Goal: Information Seeking & Learning: Learn about a topic

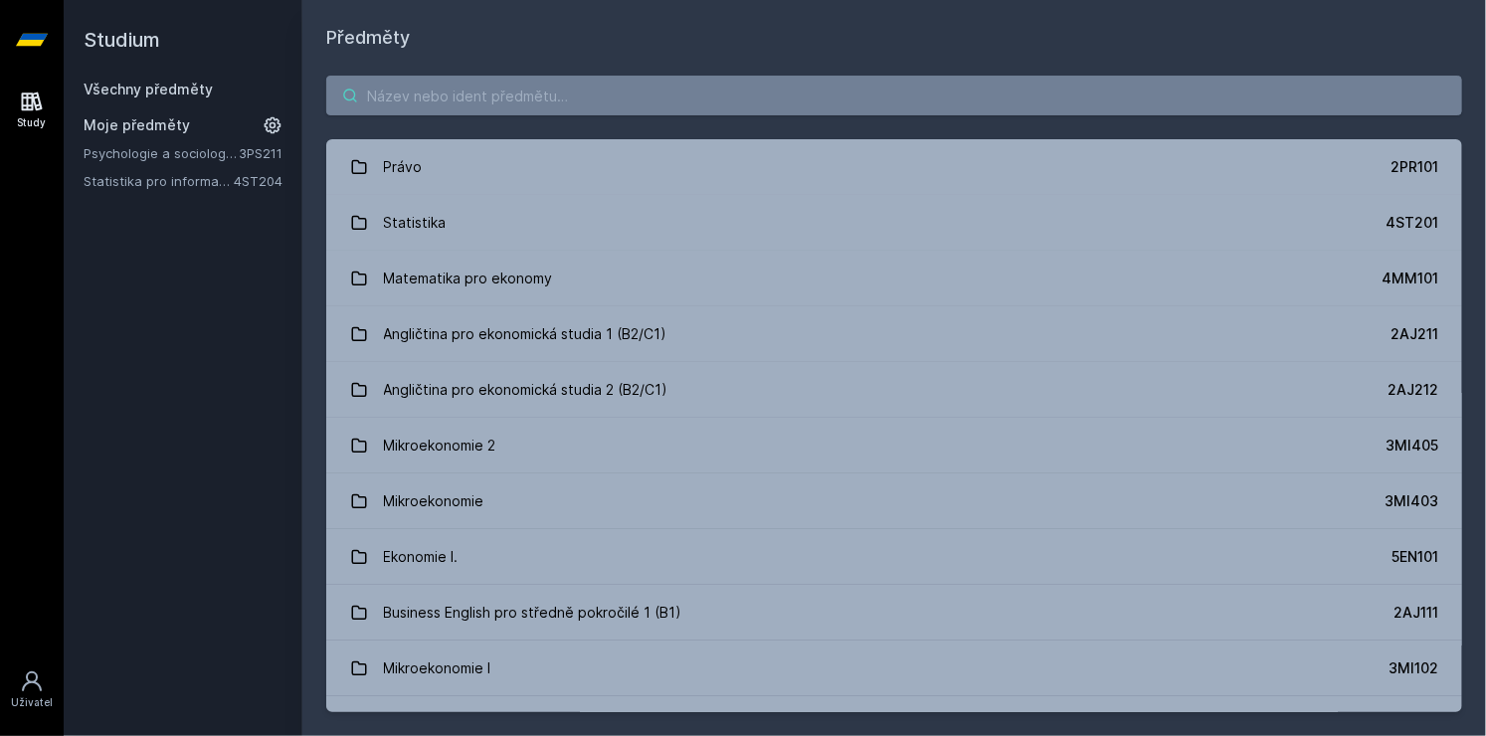
click at [406, 99] on input "search" at bounding box center [894, 96] width 1136 height 40
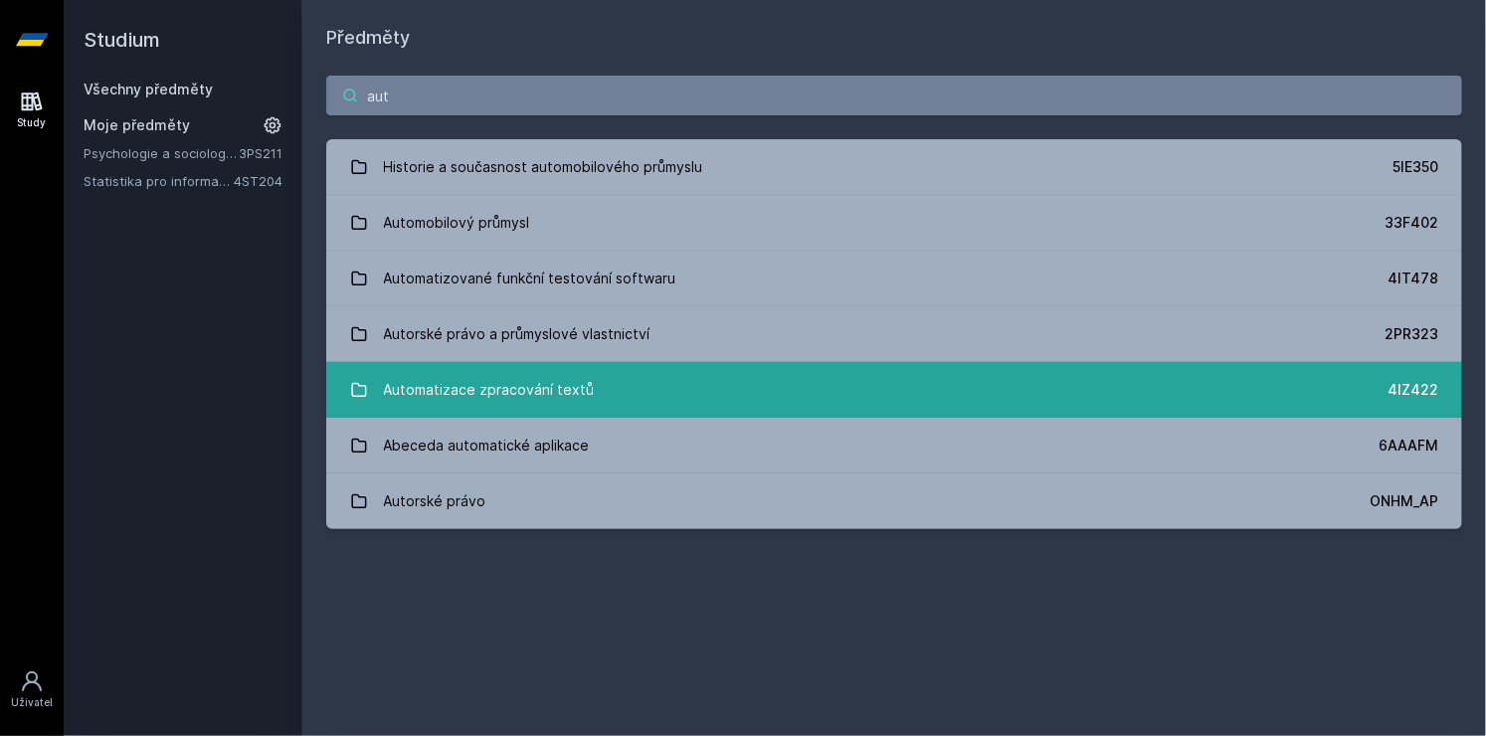
type input "aut"
click at [504, 398] on div "Automatizace zpracování textů" at bounding box center [489, 390] width 211 height 40
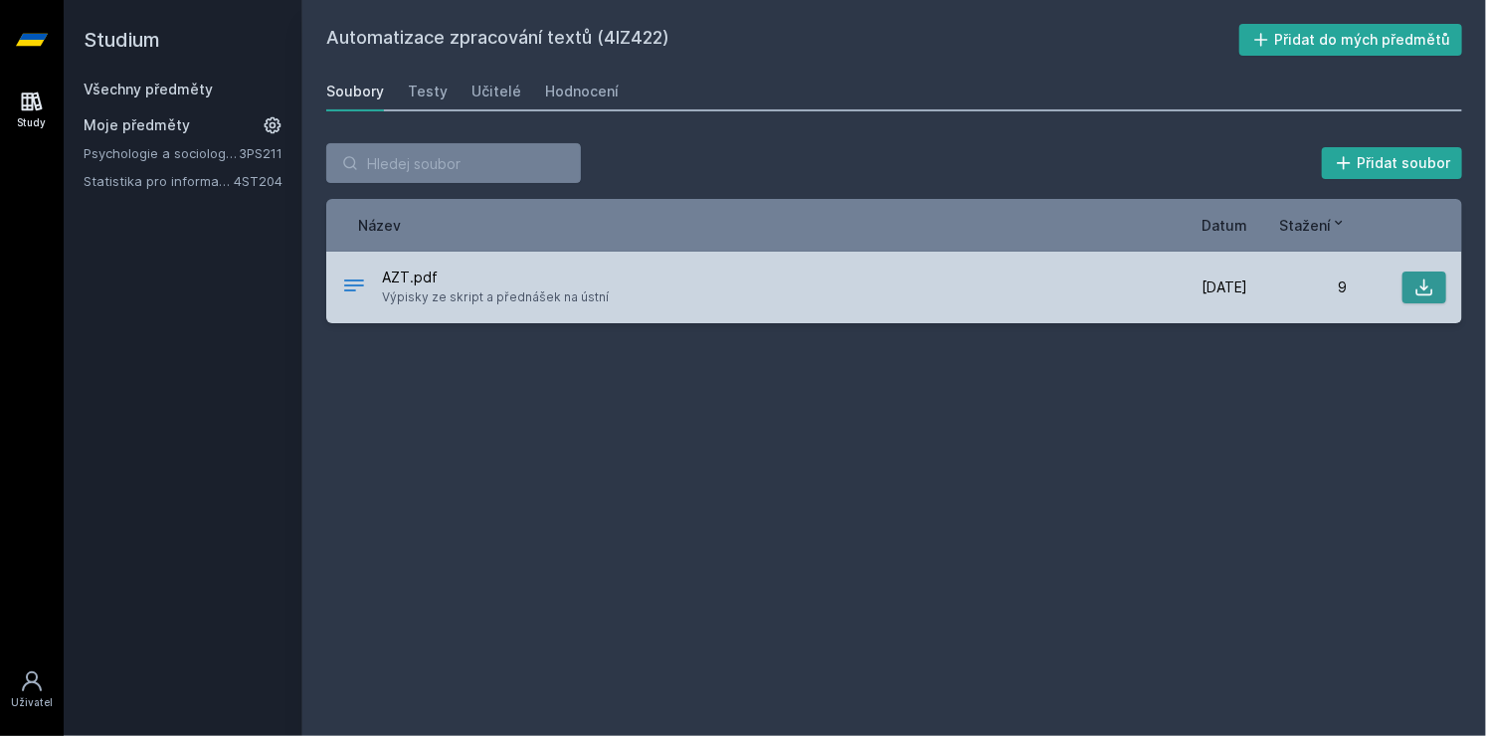
click at [1436, 283] on button at bounding box center [1424, 288] width 44 height 32
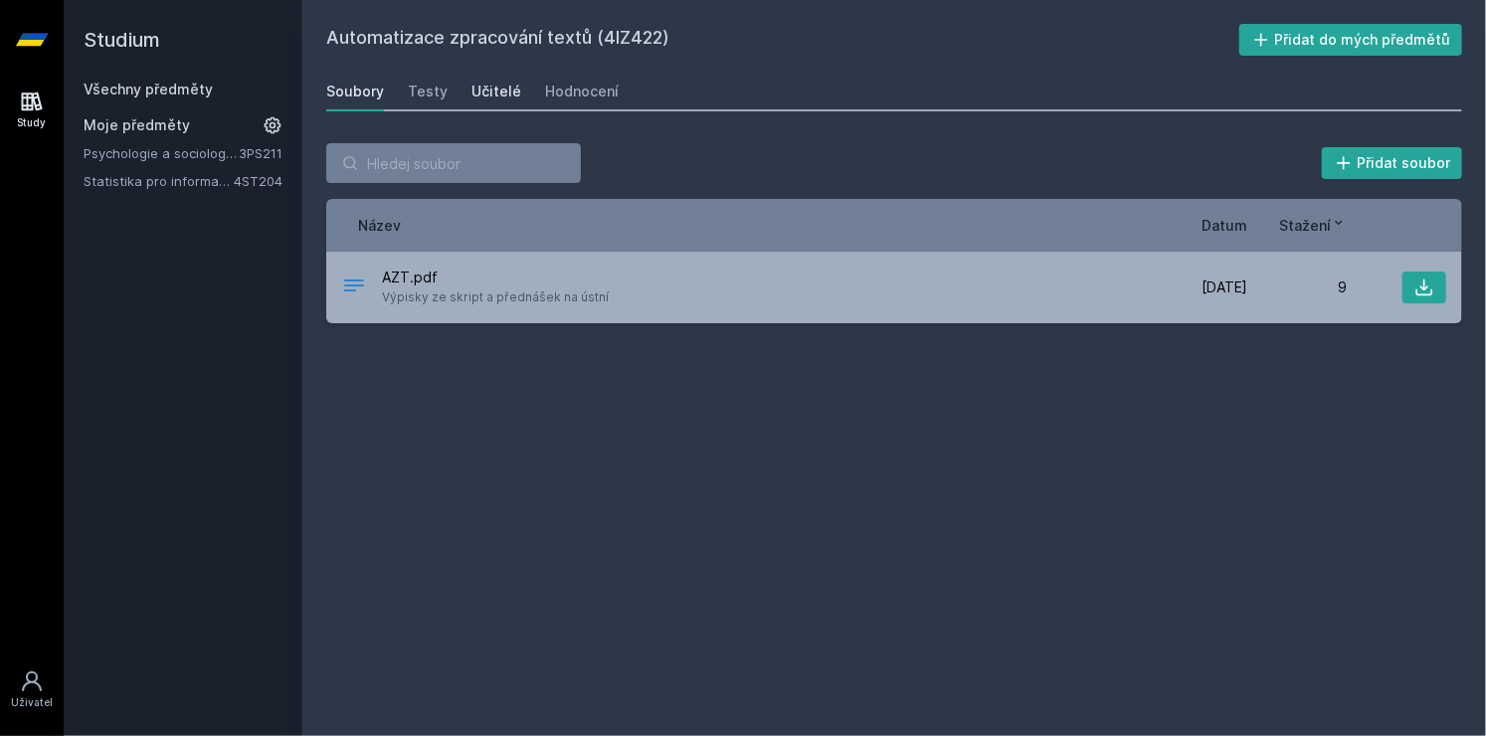
click at [507, 95] on div "Učitelé" at bounding box center [496, 92] width 50 height 20
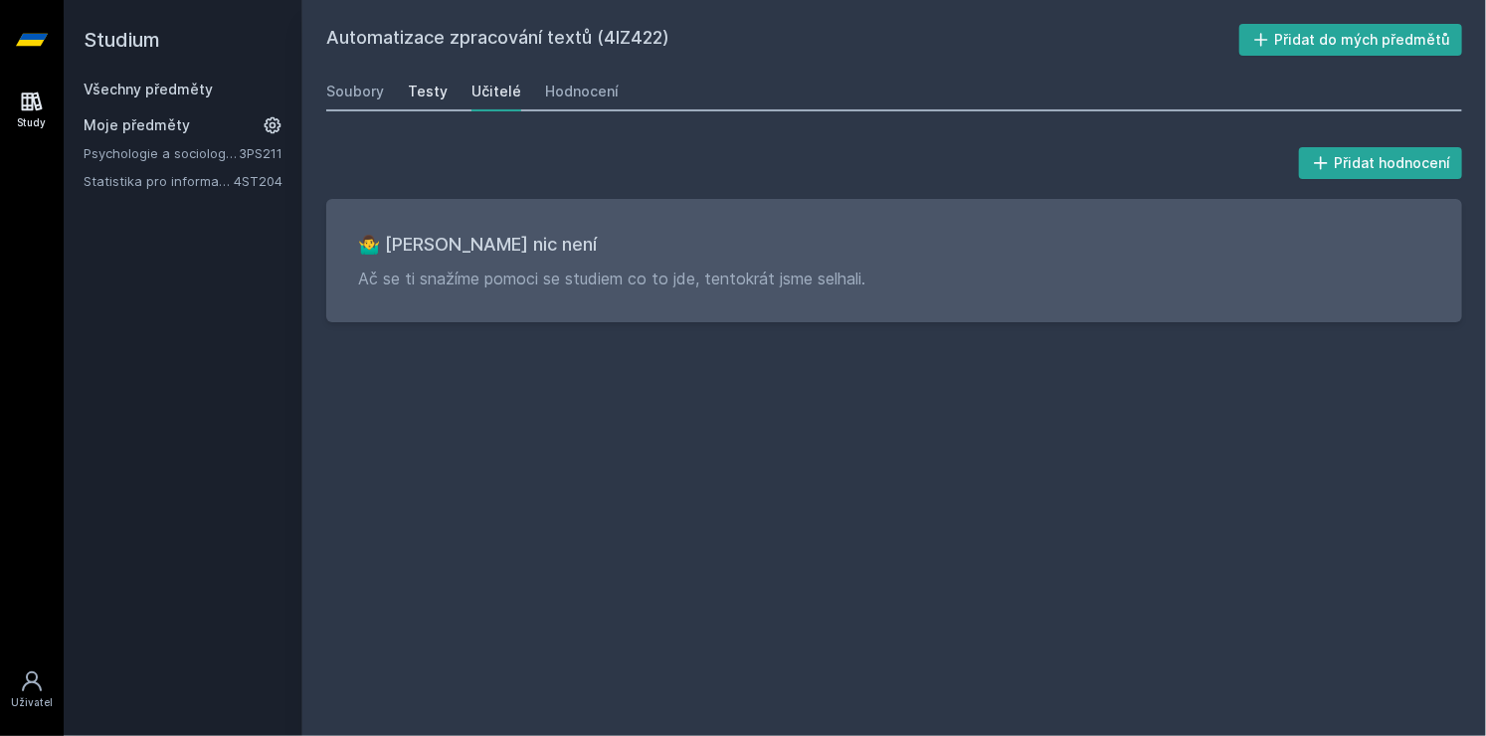
click at [432, 78] on link "Testy" at bounding box center [428, 92] width 40 height 40
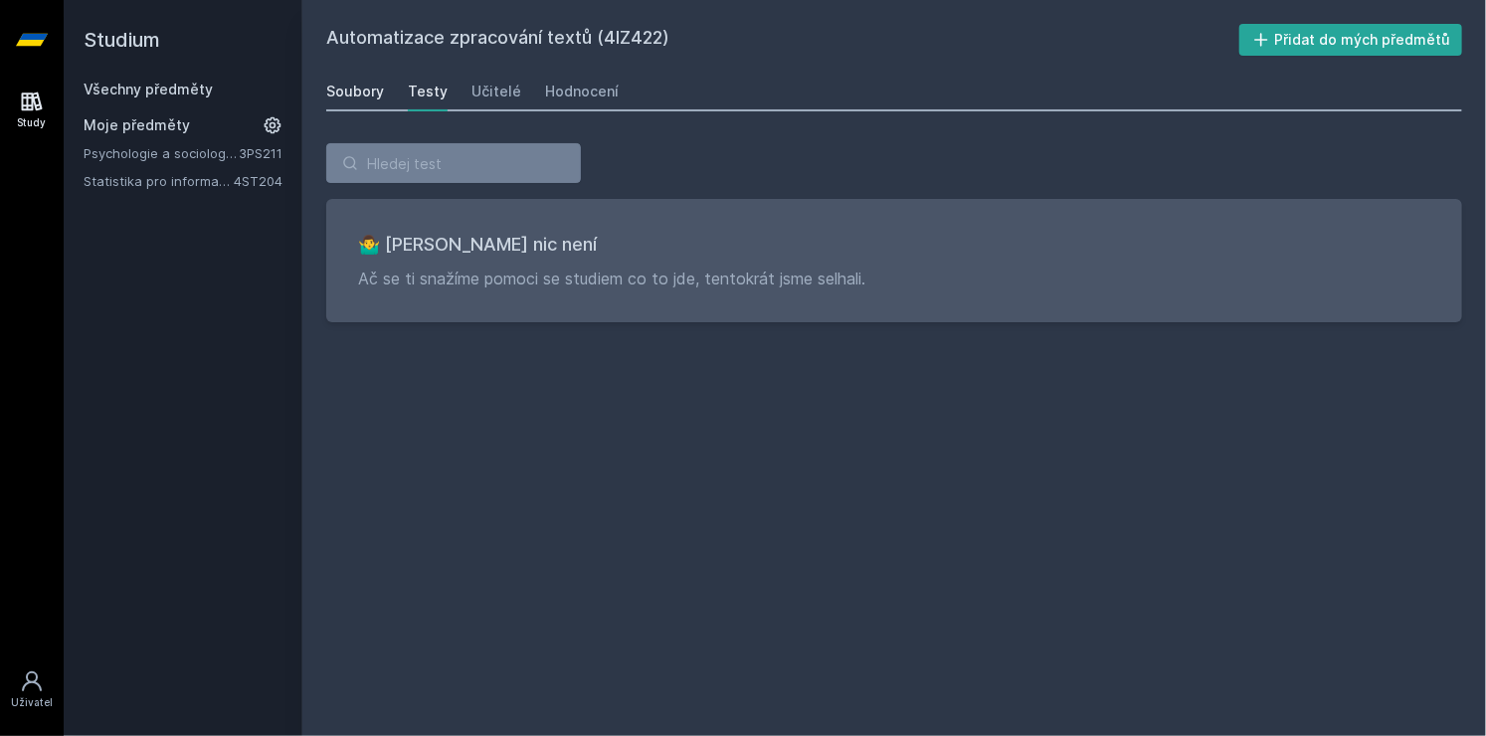
click at [364, 95] on div "Soubory" at bounding box center [355, 92] width 58 height 20
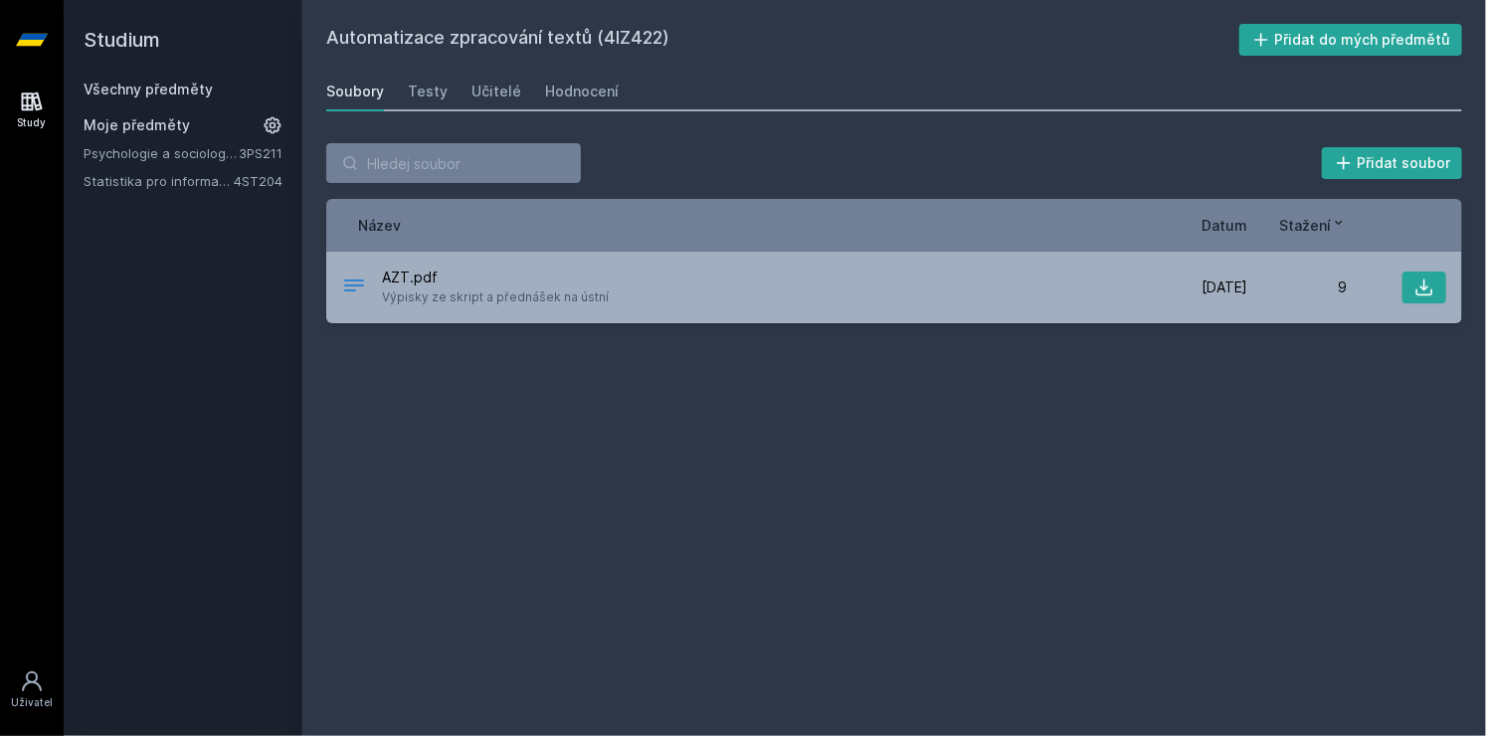
click at [181, 95] on link "Všechny předměty" at bounding box center [148, 89] width 129 height 17
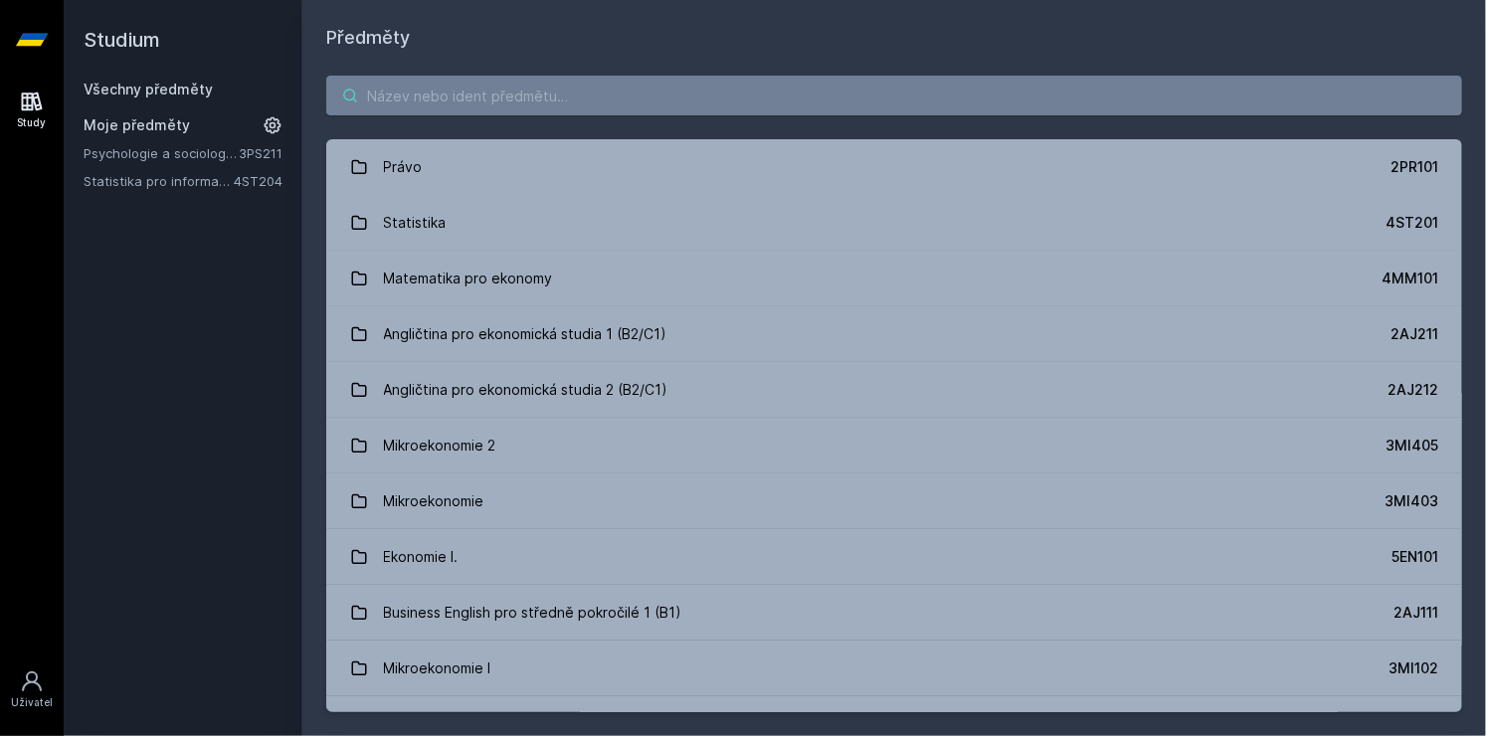
click at [420, 84] on input "search" at bounding box center [894, 96] width 1136 height 40
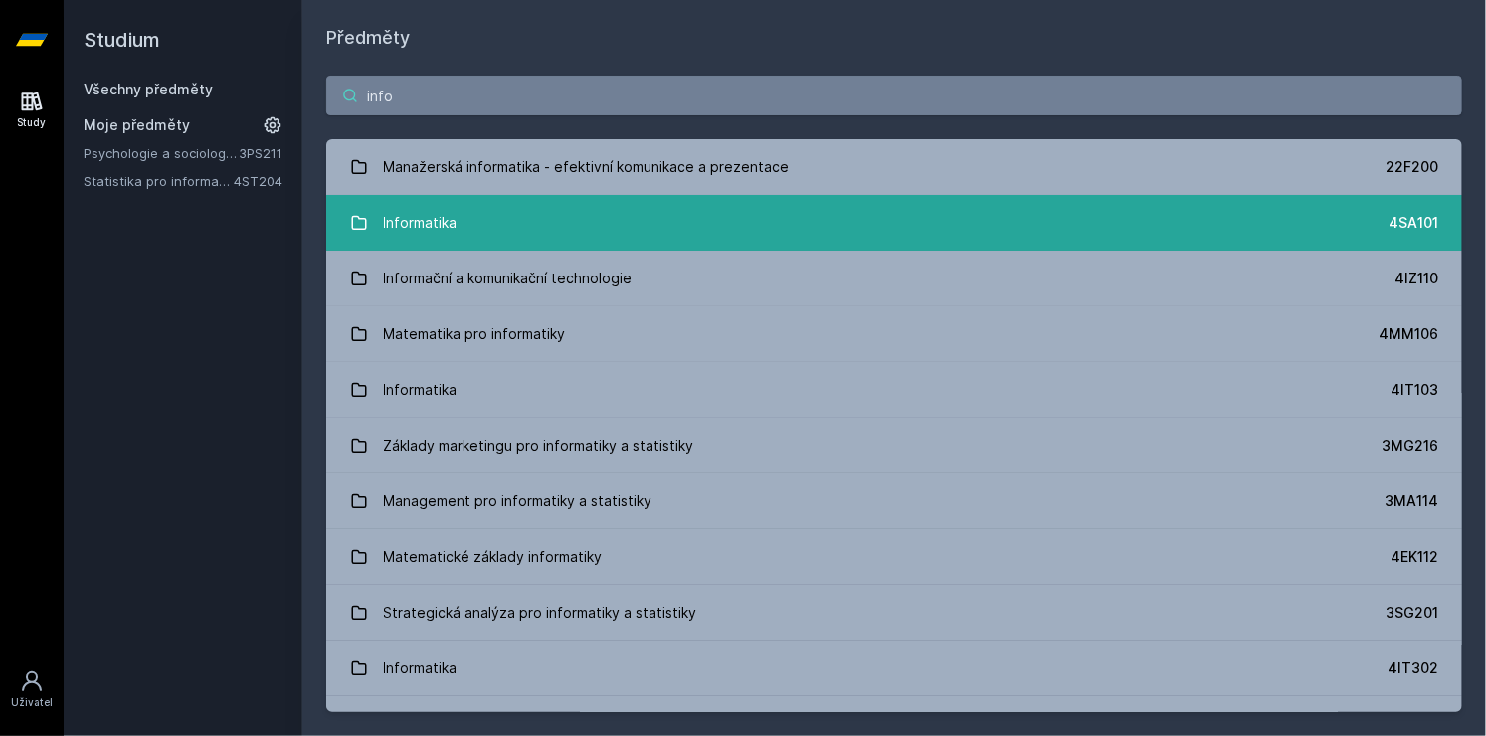
type input "info"
click at [438, 227] on div "Informatika" at bounding box center [421, 223] width 74 height 40
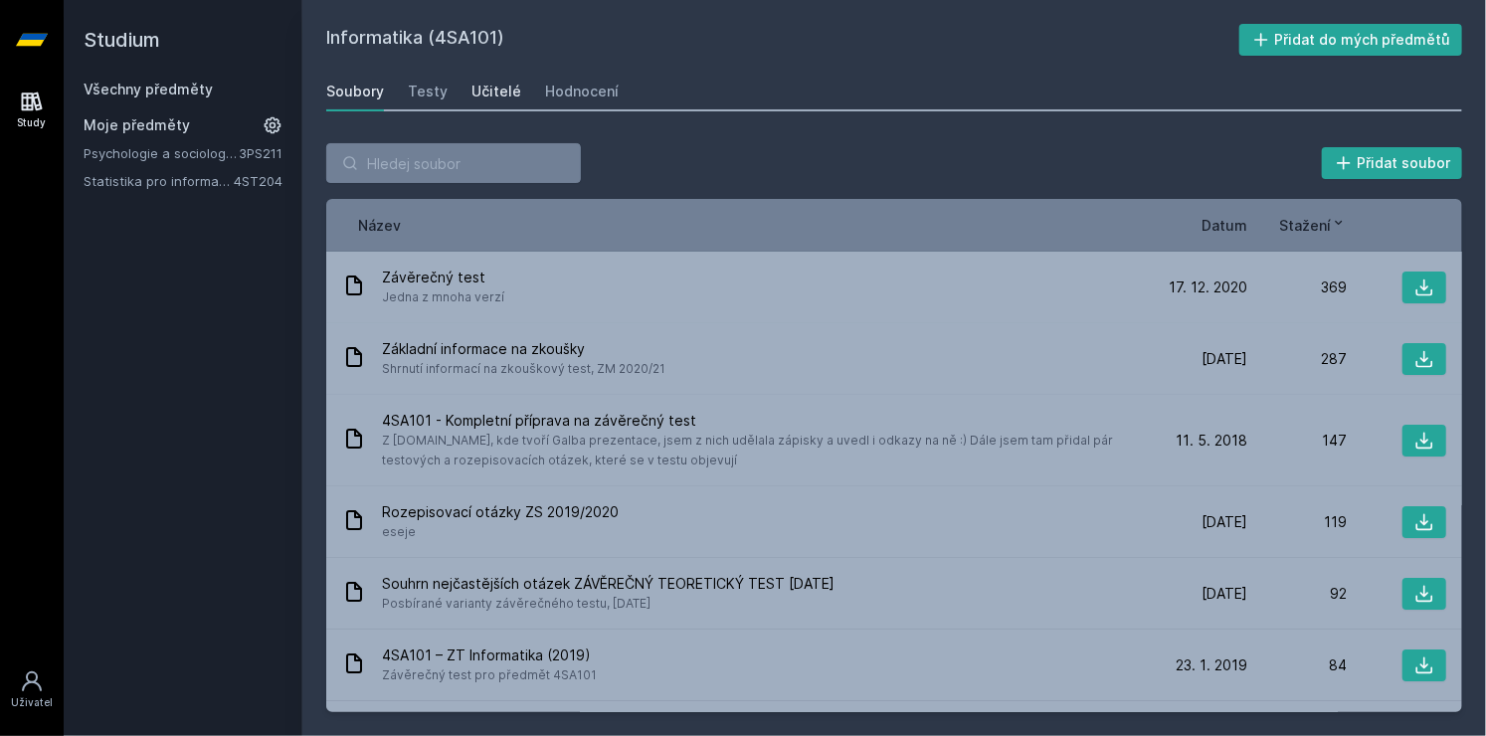
click at [497, 90] on div "Učitelé" at bounding box center [496, 92] width 50 height 20
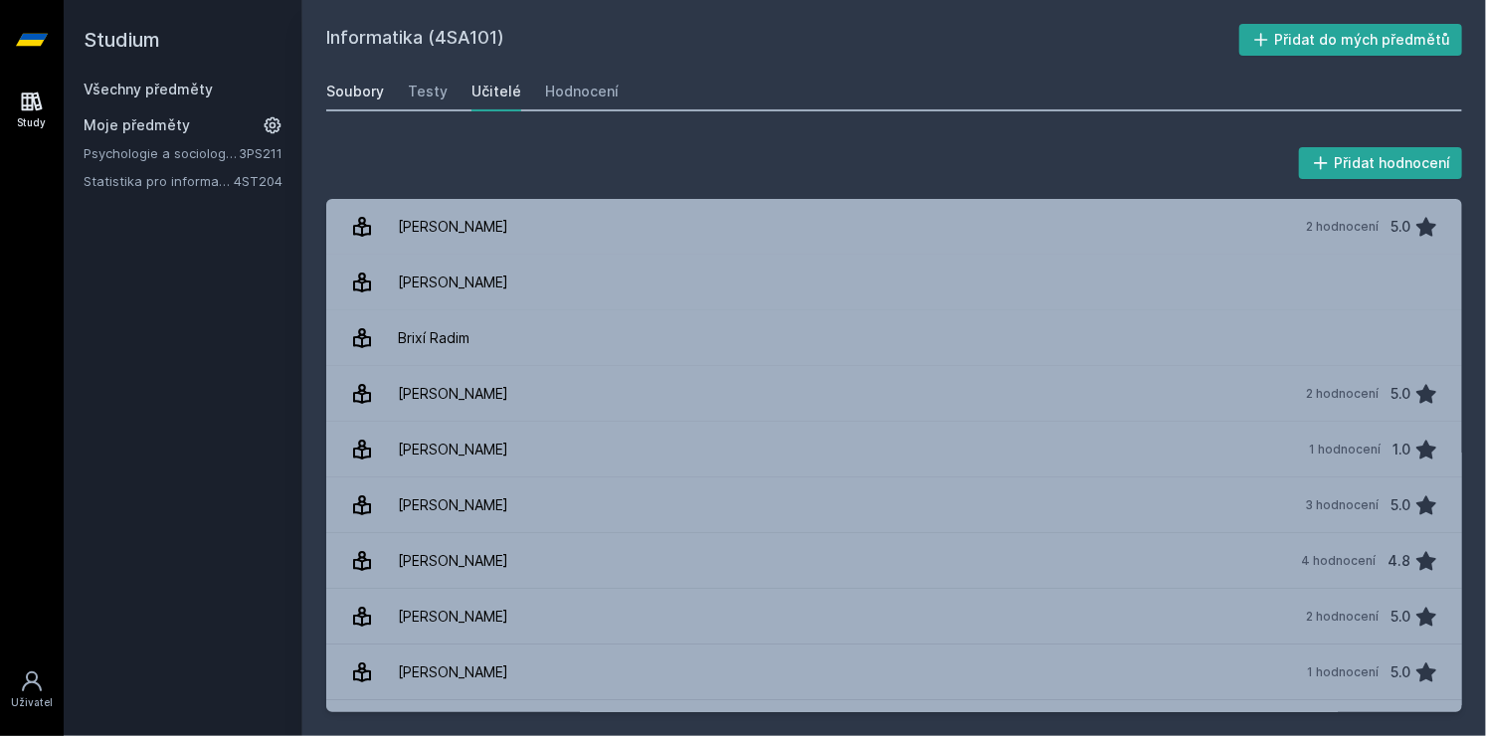
click at [364, 88] on div "Soubory" at bounding box center [355, 92] width 58 height 20
